Goal: Information Seeking & Learning: Compare options

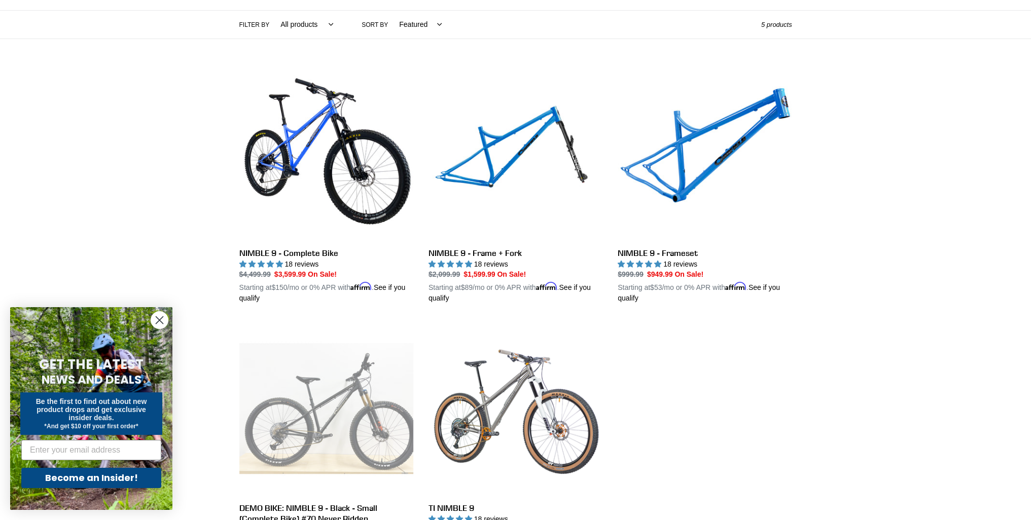
scroll to position [203, 0]
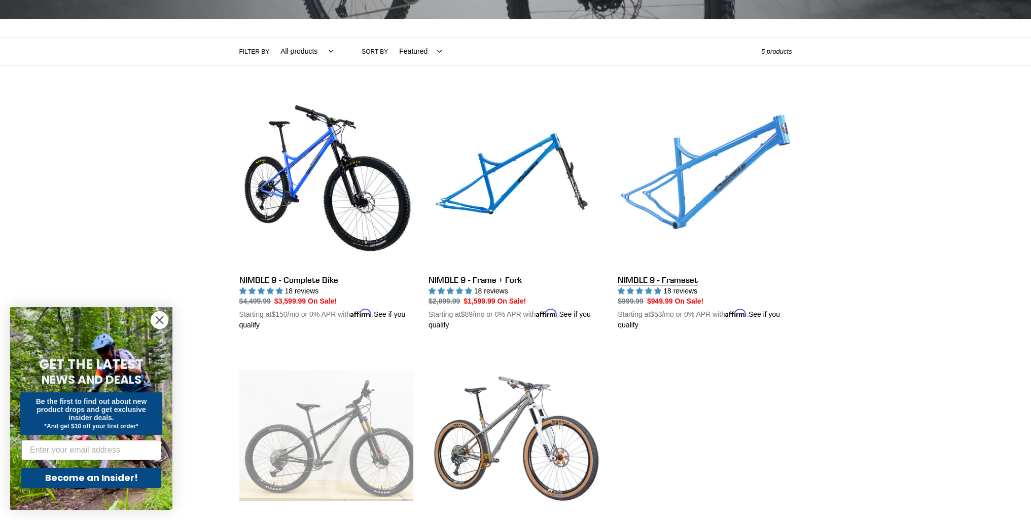
click at [689, 276] on link "NIMBLE 9 - Frameset" at bounding box center [705, 212] width 174 height 237
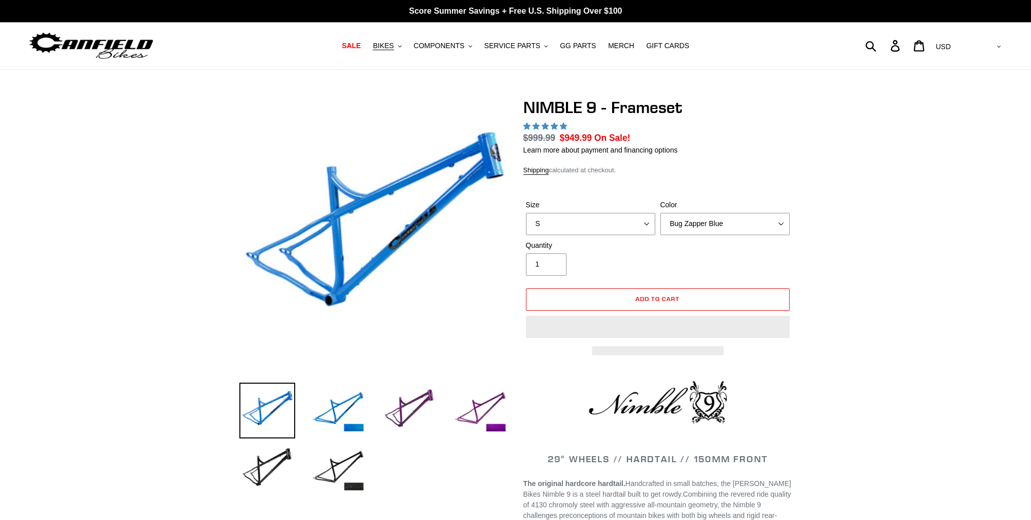
select select "highest-rating"
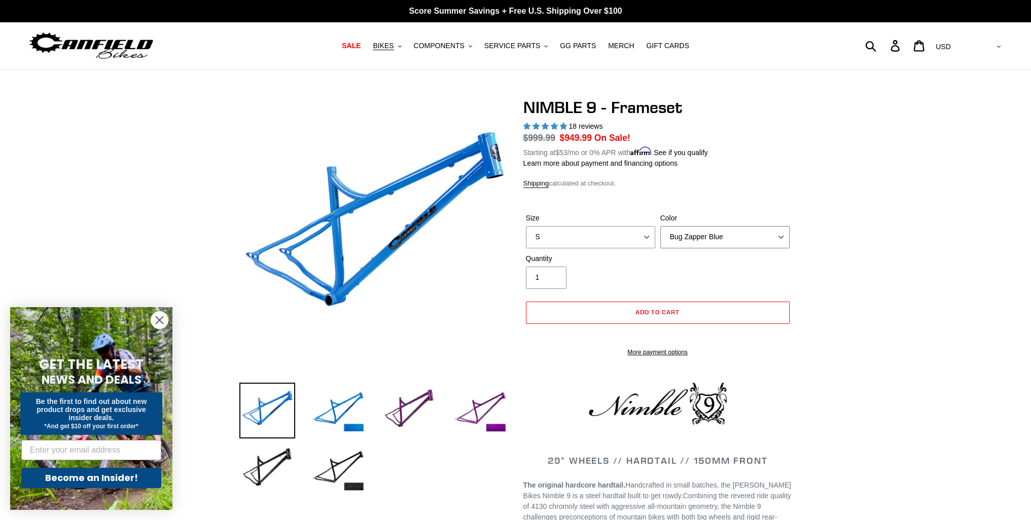
click at [702, 239] on select "Bug Zapper Blue Purple Haze -Sold Out Galaxy Black" at bounding box center [724, 237] width 129 height 22
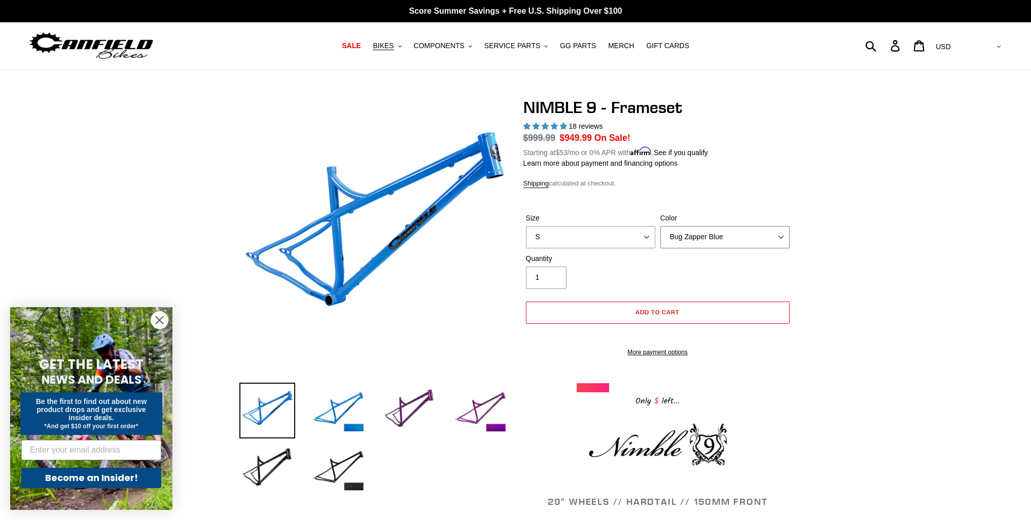
select select "Purple Haze -Sold Out"
click at [660, 226] on select "Bug Zapper Blue Purple Haze -Sold Out Galaxy Black" at bounding box center [724, 237] width 129 height 22
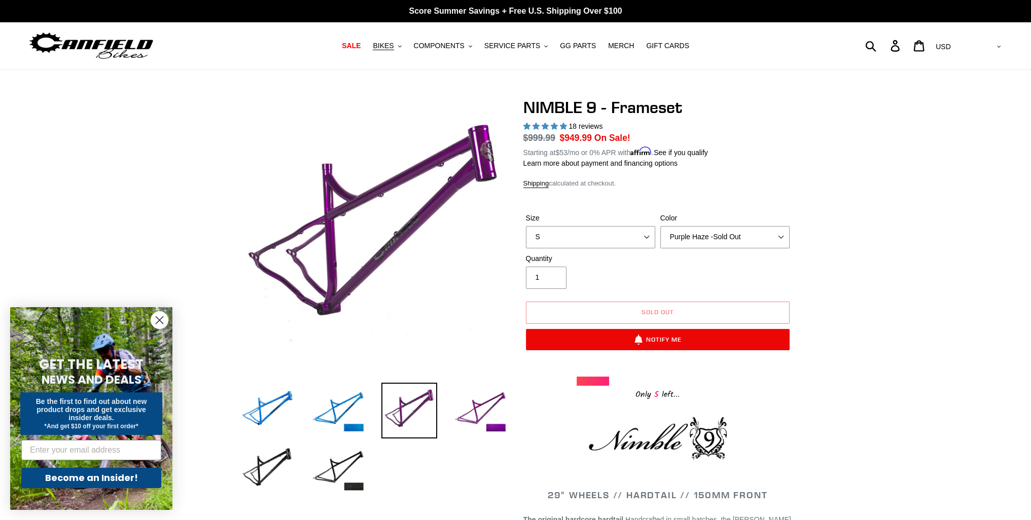
click at [667, 275] on div "Quantity 1" at bounding box center [657, 274] width 269 height 41
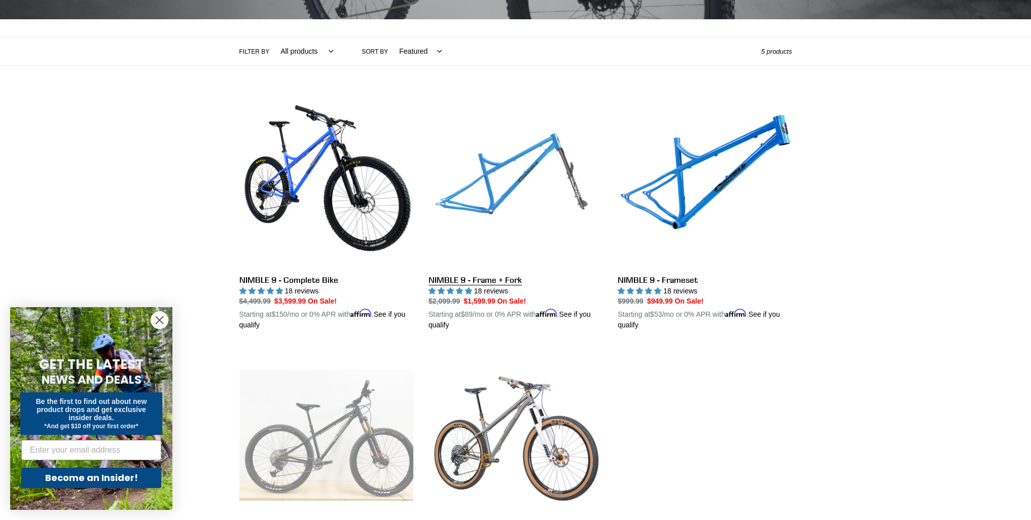
click at [529, 245] on link "NIMBLE 9 - Frame + Fork" at bounding box center [516, 212] width 174 height 237
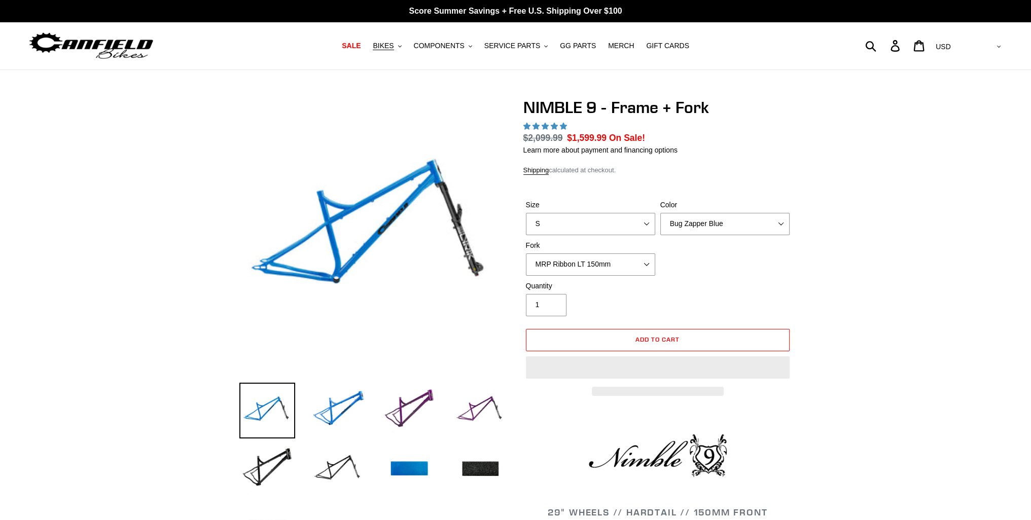
select select "highest-rating"
